Goal: Information Seeking & Learning: Check status

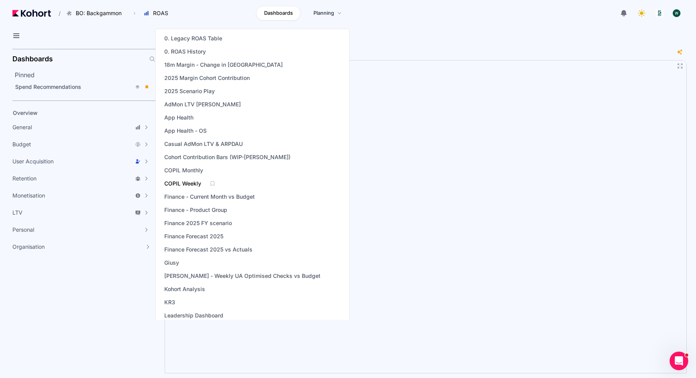
click at [195, 181] on span "COPIL Weekly" at bounding box center [182, 184] width 37 height 8
click at [195, 248] on span "Finance Forecast 2025 vs Actuals" at bounding box center [208, 250] width 88 height 8
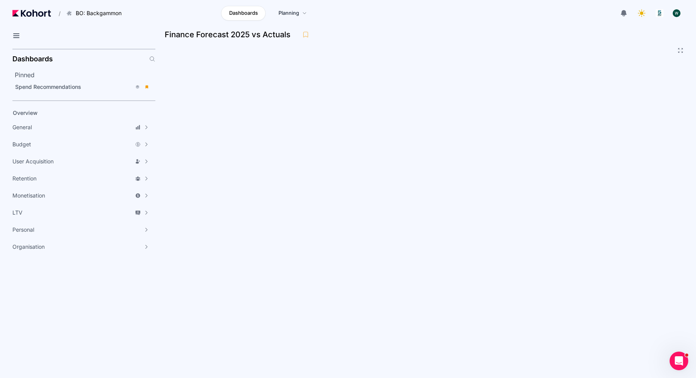
click at [411, 22] on header "/ BO: Backgammon Go to products list BO: Backgammon BO: Bubble Shooter BO: Bubb…" at bounding box center [348, 14] width 696 height 29
